Goal: Task Accomplishment & Management: Use online tool/utility

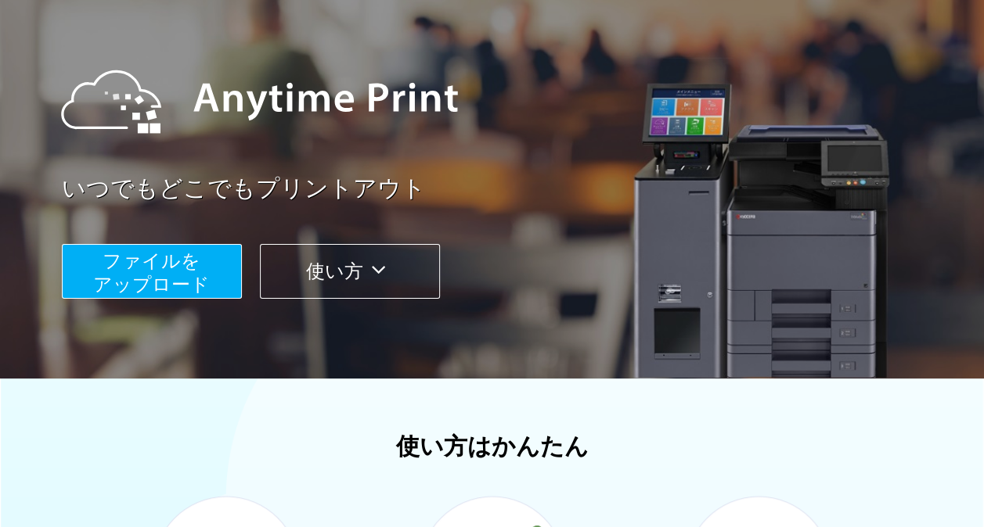
scroll to position [129, 0]
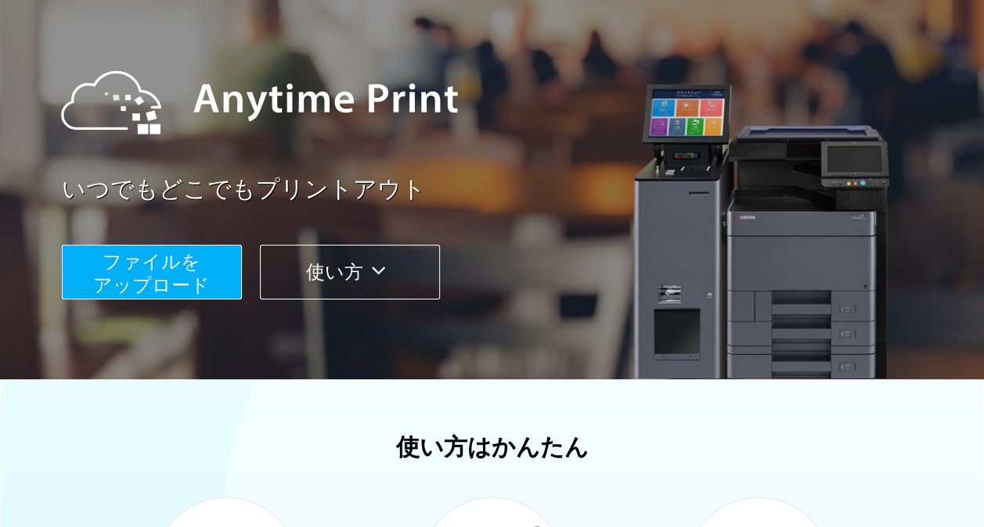
click at [140, 251] on span "ファイルを ​​アップロード" at bounding box center [151, 273] width 117 height 45
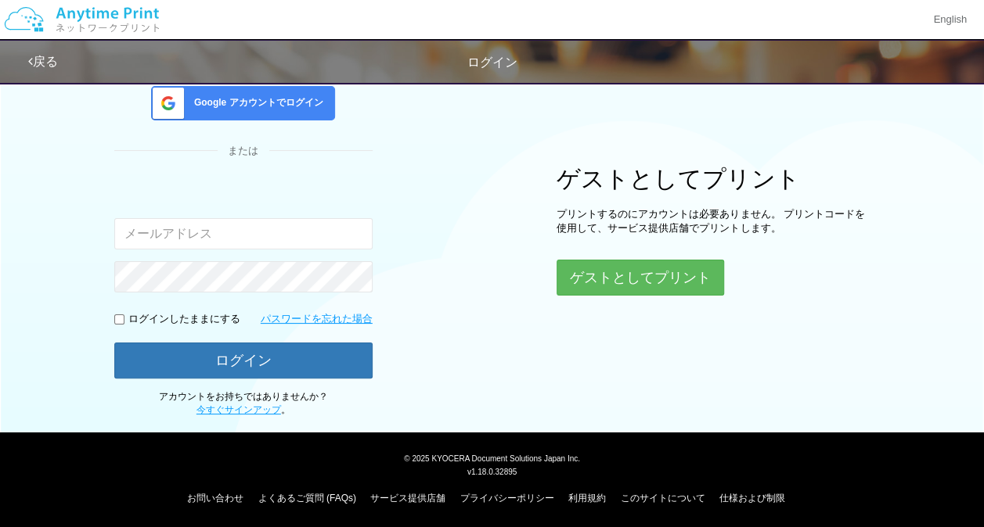
click at [189, 229] on input "email" at bounding box center [243, 233] width 258 height 31
type input "[EMAIL_ADDRESS][DOMAIN_NAME]"
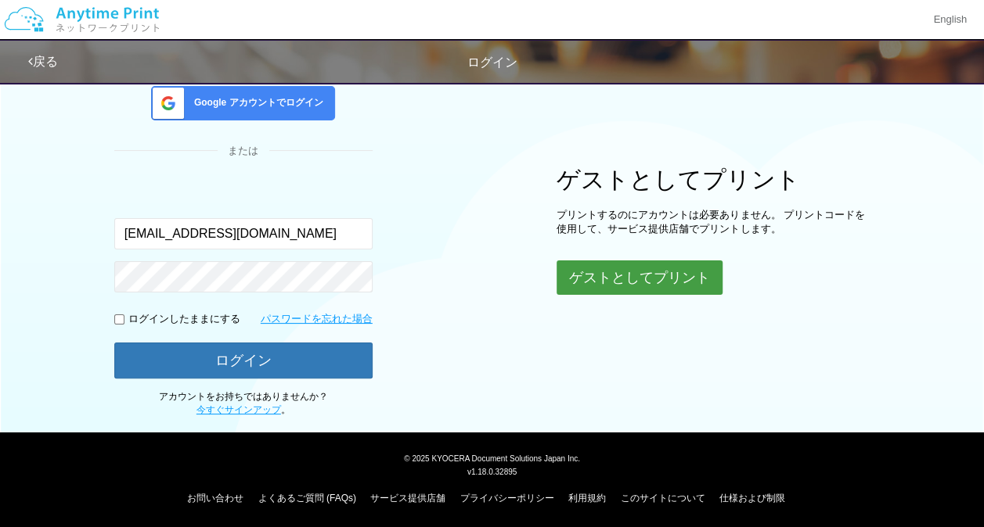
click at [618, 273] on button "ゲストとしてプリント" at bounding box center [639, 278] width 166 height 34
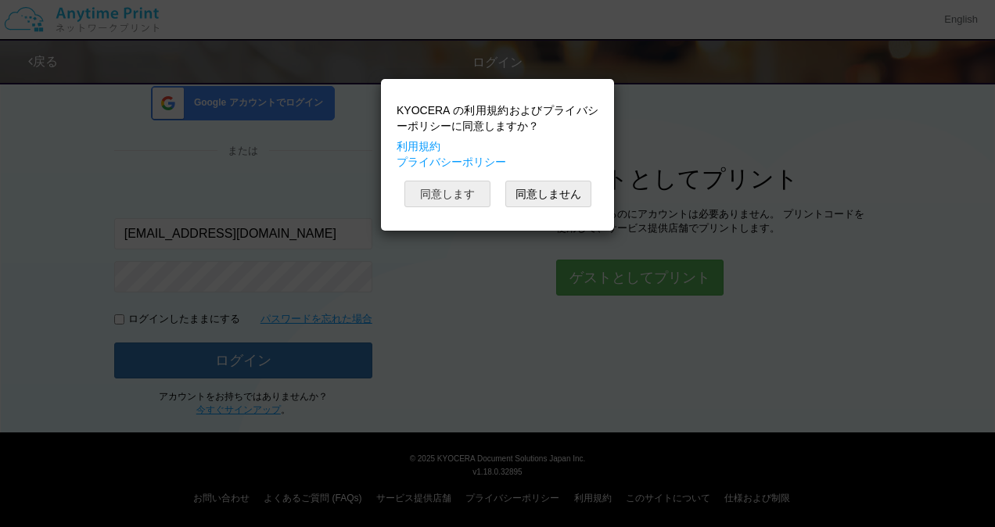
click at [457, 196] on button "同意します" at bounding box center [448, 194] width 86 height 27
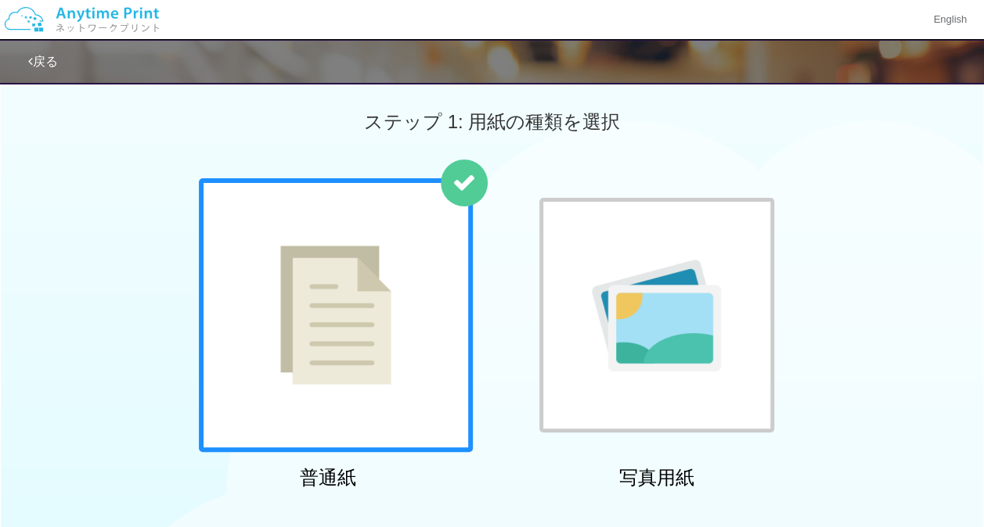
scroll to position [5, 0]
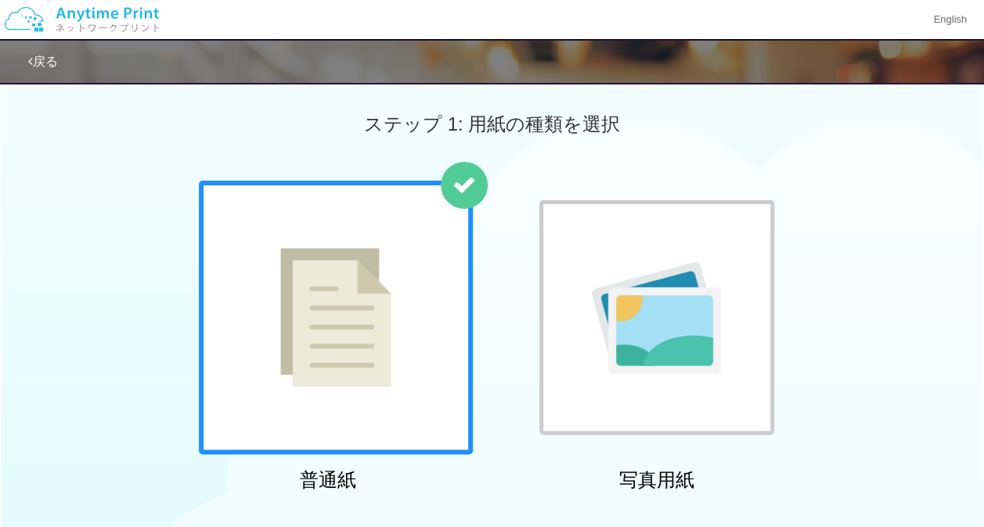
click at [671, 286] on img at bounding box center [656, 318] width 129 height 112
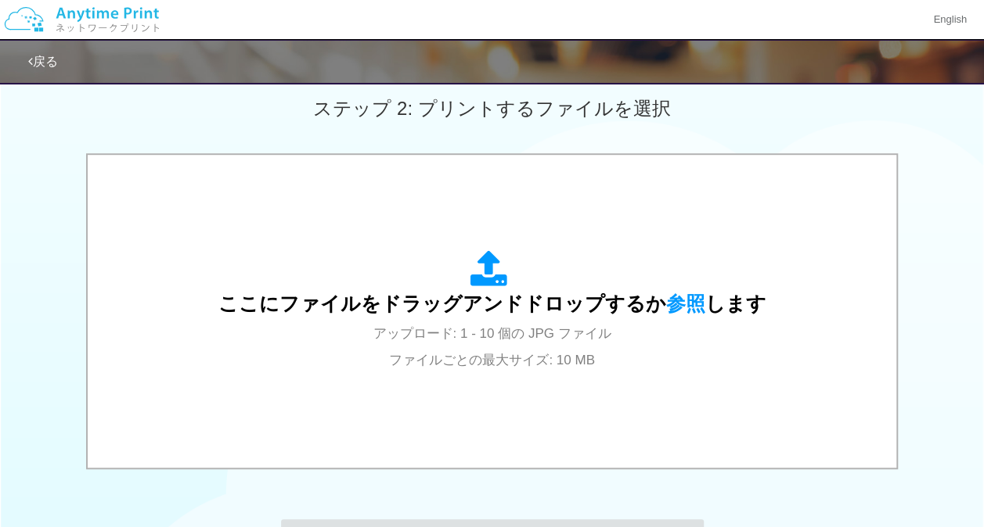
scroll to position [441, 0]
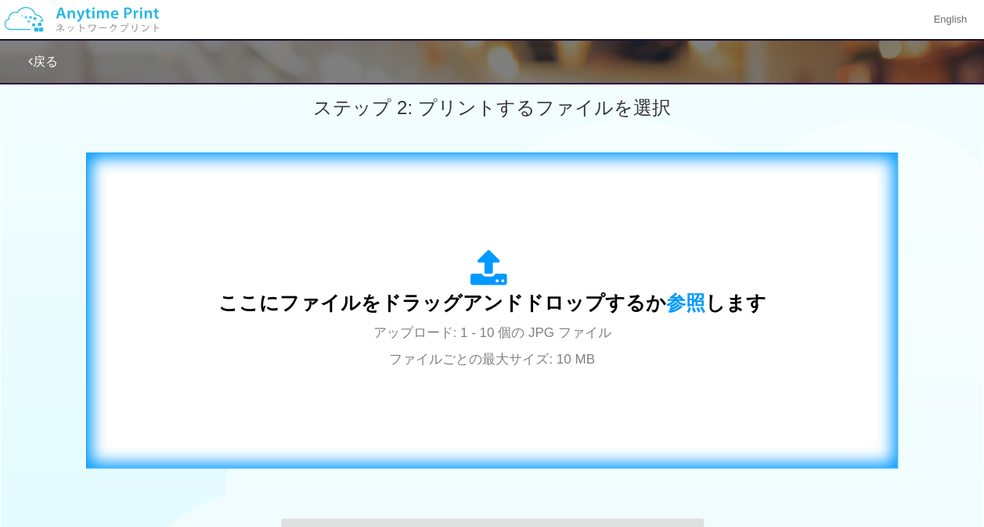
click at [568, 314] on span "ここにファイルをドラッグアンドドロップするか 参照 します" at bounding box center [492, 303] width 548 height 22
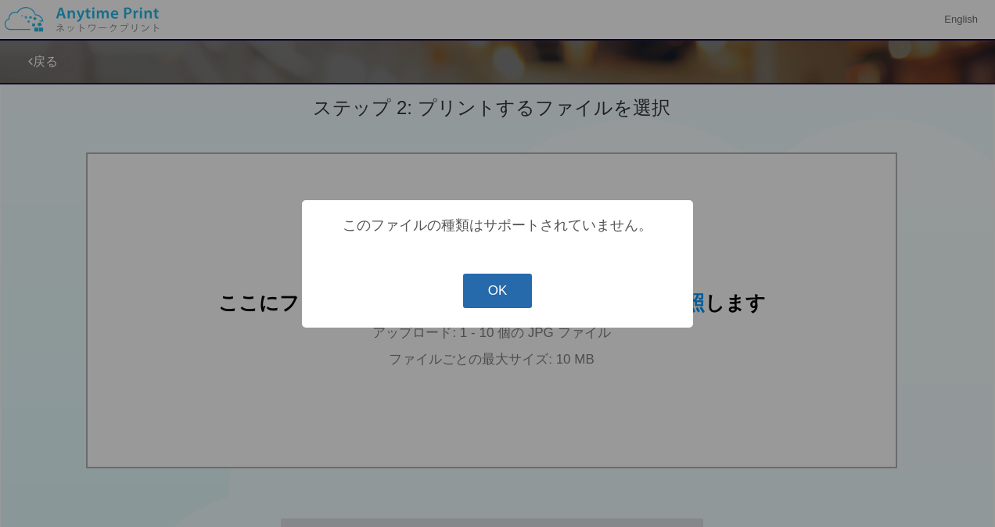
click at [500, 300] on button "OK" at bounding box center [498, 291] width 70 height 34
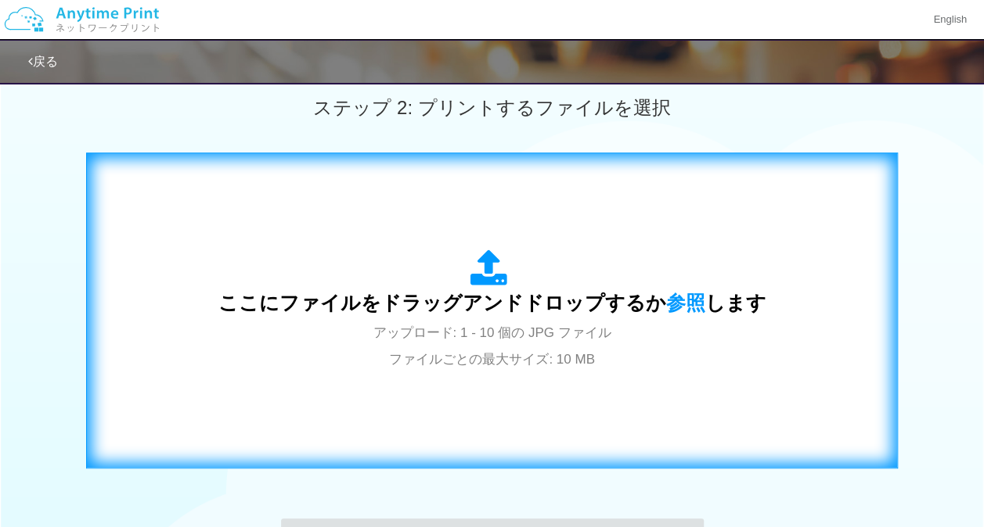
click at [532, 283] on div "ここにファイルをドラッグアンドドロップするか 参照 します アップロード: 1 - 10 個の JPG ファイル ファイルごとの最大サイズ: 10 MB" at bounding box center [492, 311] width 548 height 122
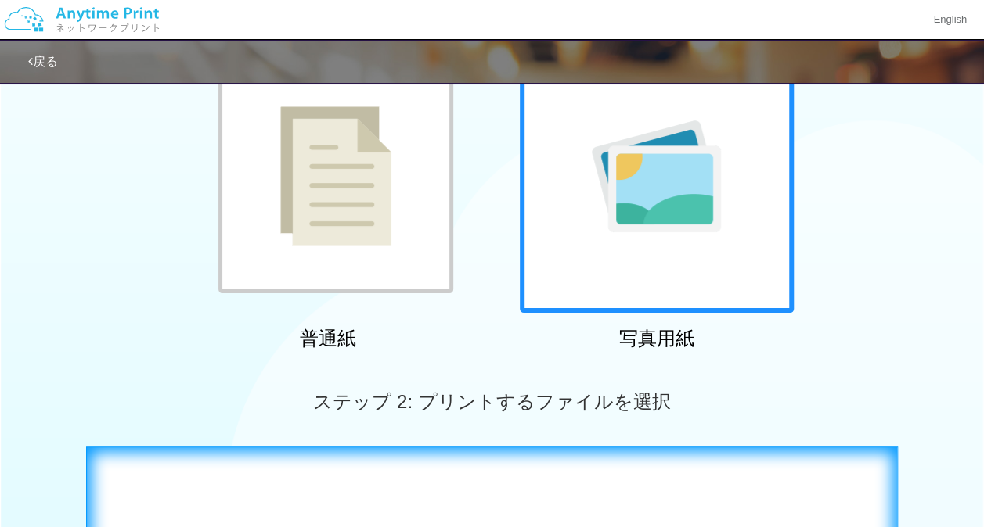
scroll to position [59, 0]
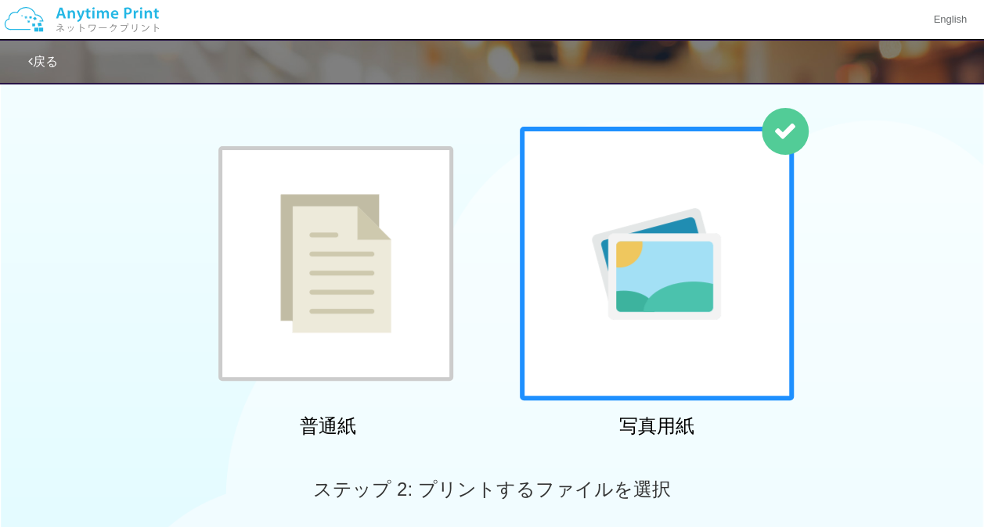
click at [383, 315] on img at bounding box center [335, 263] width 111 height 139
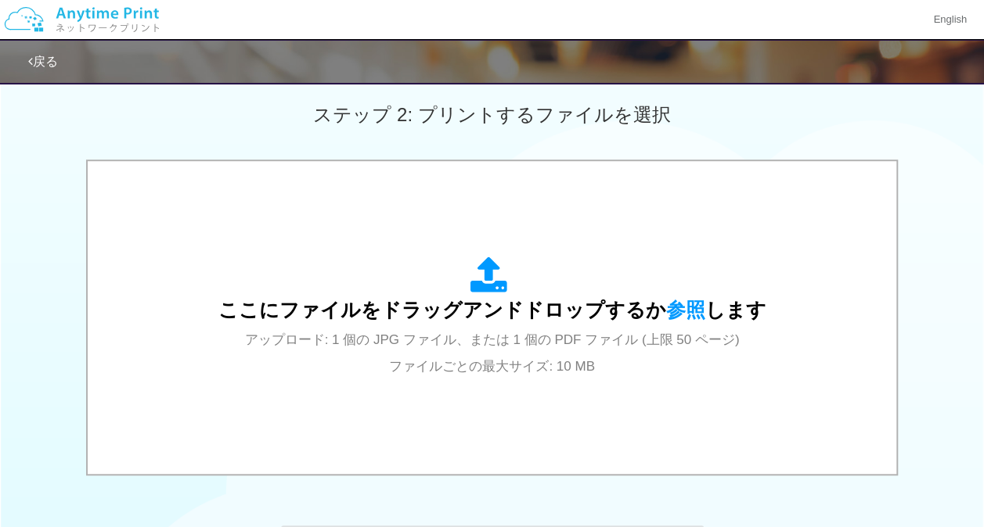
scroll to position [435, 0]
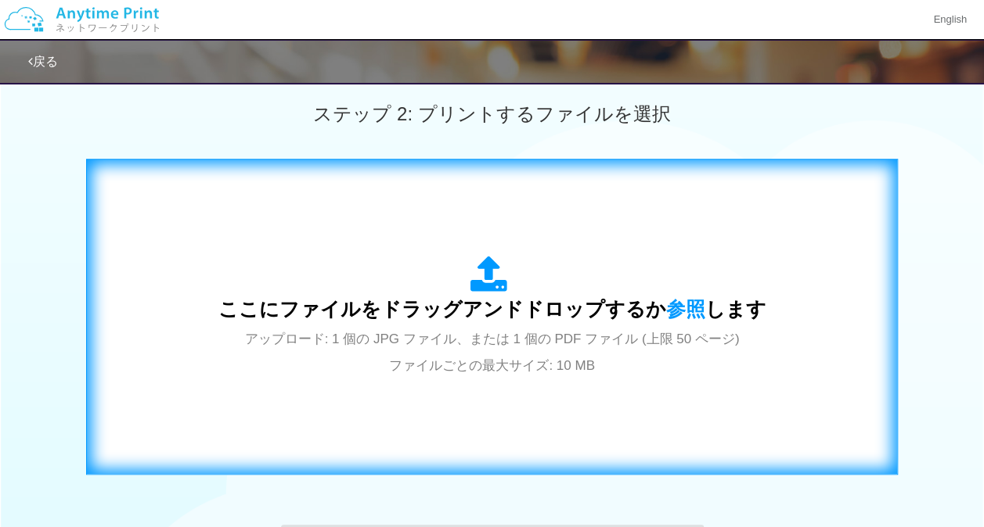
click at [459, 325] on div "ここにファイルをドラッグアンドドロップするか 参照 します アップロード: 1 個の JPG ファイル、または 1 個の PDF ファイル (上限 50 ペー…" at bounding box center [492, 317] width 548 height 122
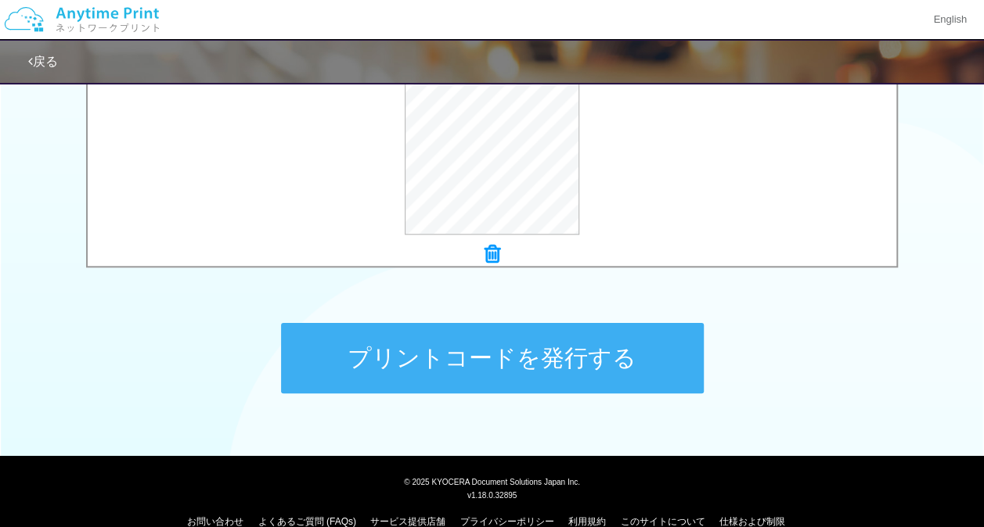
scroll to position [662, 0]
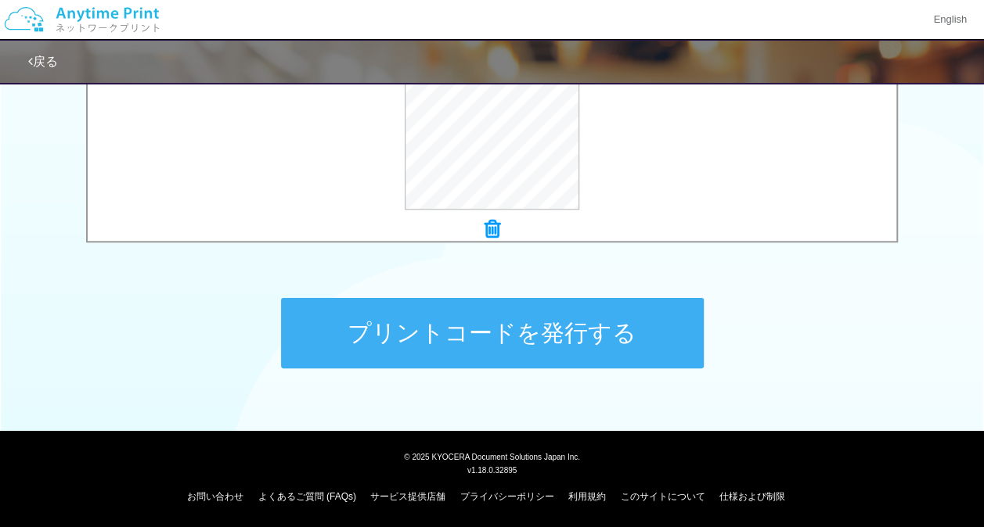
click at [480, 322] on button "プリントコードを発行する" at bounding box center [492, 333] width 423 height 70
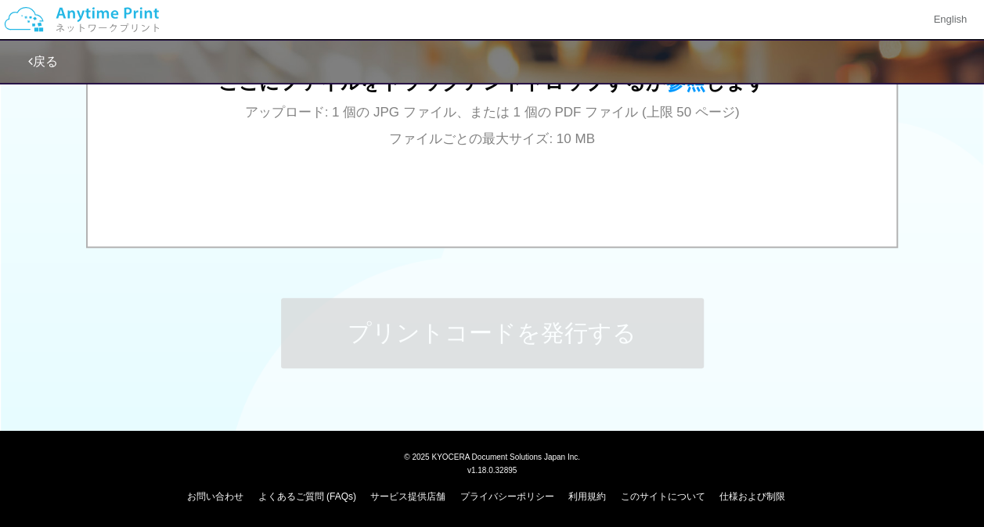
scroll to position [0, 0]
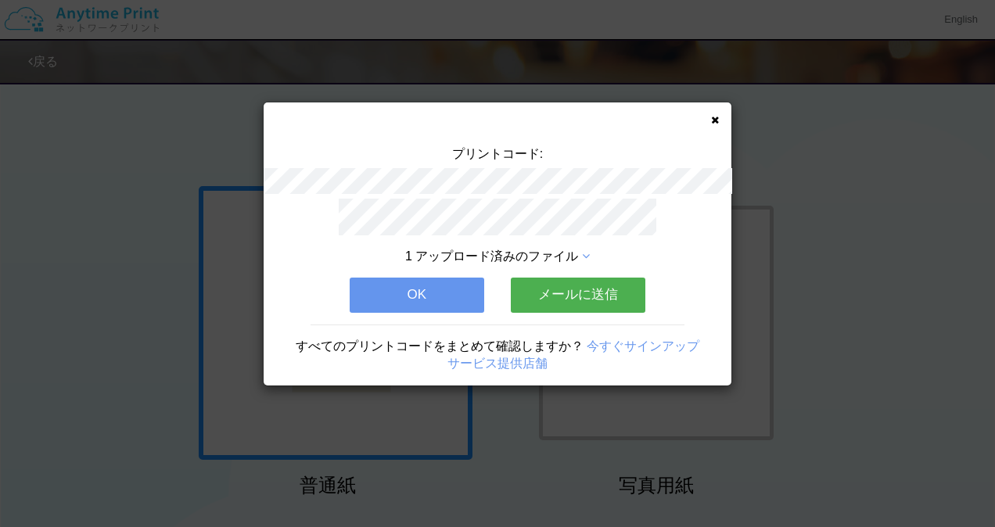
click at [436, 293] on button "OK" at bounding box center [417, 295] width 135 height 34
